Goal: Task Accomplishment & Management: Complete application form

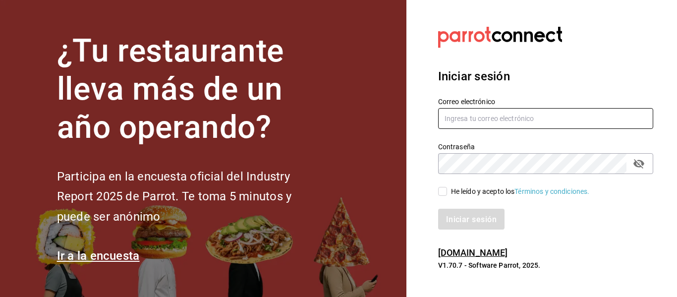
click at [485, 122] on input "text" at bounding box center [545, 118] width 215 height 21
type input "[EMAIL_ADDRESS][DOMAIN_NAME]"
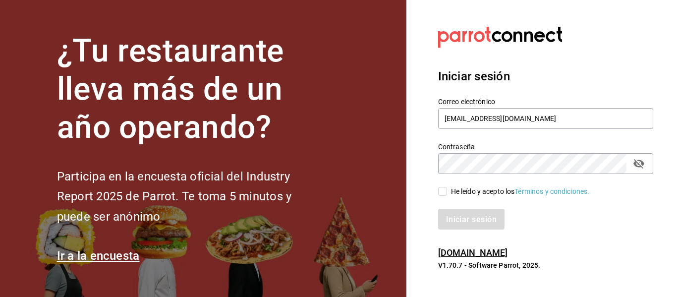
click at [445, 195] on input "He leído y acepto los Términos y condiciones." at bounding box center [442, 191] width 9 height 9
checkbox input "true"
click at [454, 218] on font "Iniciar sesión" at bounding box center [472, 218] width 51 height 9
